Goal: Check status: Check status

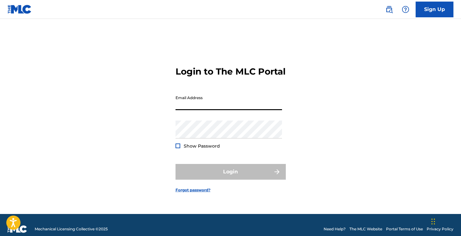
type input "[EMAIL_ADDRESS][DOMAIN_NAME]"
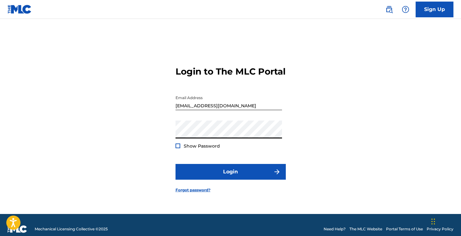
click at [177, 148] on div at bounding box center [177, 146] width 5 height 5
click at [177, 148] on img at bounding box center [177, 145] width 3 height 3
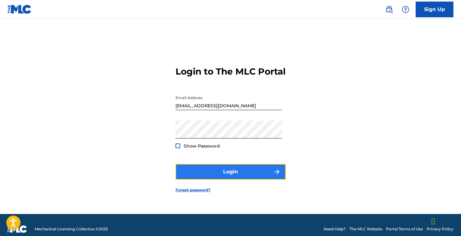
click at [202, 174] on button "Login" at bounding box center [230, 172] width 110 height 16
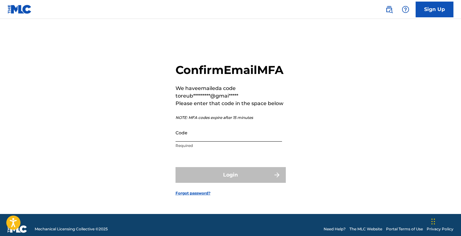
click at [222, 142] on input "Code" at bounding box center [228, 133] width 106 height 18
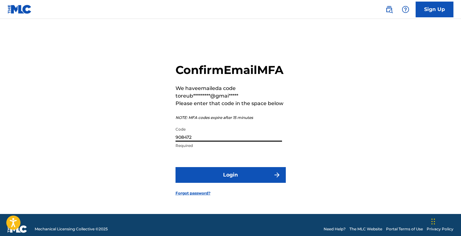
type input "908472"
click at [175, 167] on button "Login" at bounding box center [230, 175] width 110 height 16
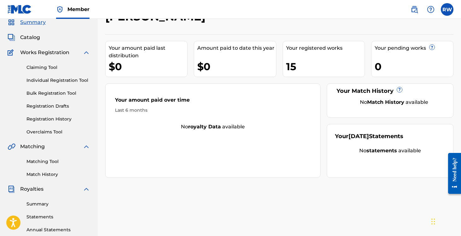
scroll to position [29, 0]
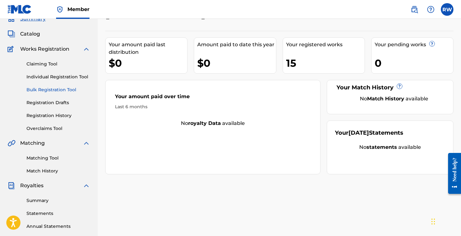
click at [43, 88] on link "Bulk Registration Tool" at bounding box center [58, 90] width 64 height 7
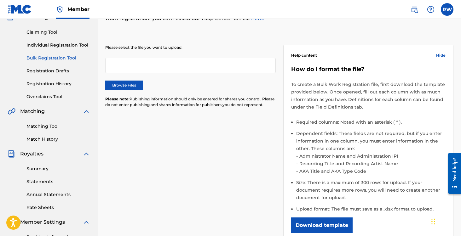
scroll to position [47, 0]
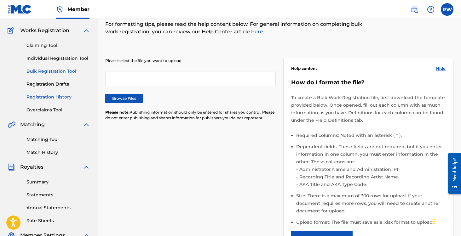
click at [41, 98] on link "Registration History" at bounding box center [58, 97] width 64 height 7
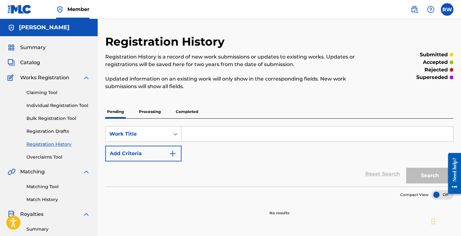
click at [151, 119] on div "SearchWithCriteriae12cb306-08b4-4a63-9d47-4ea716ffc8da Work Title Add Criteria …" at bounding box center [279, 153] width 348 height 68
click at [190, 114] on p "Completed" at bounding box center [187, 111] width 26 height 13
